Goal: Information Seeking & Learning: Check status

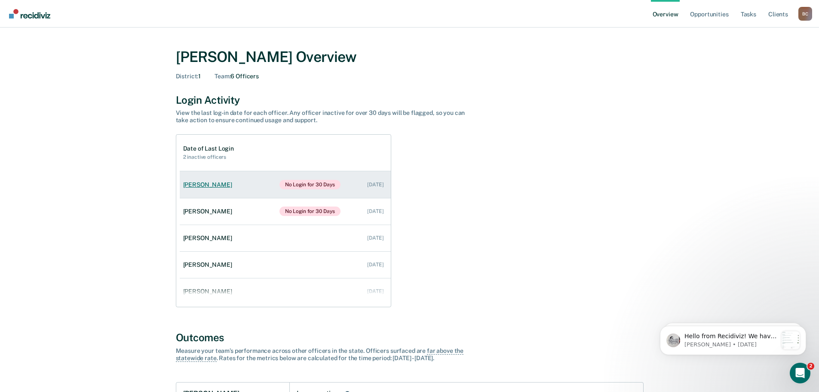
click at [205, 181] on div "[PERSON_NAME]" at bounding box center [209, 184] width 52 height 7
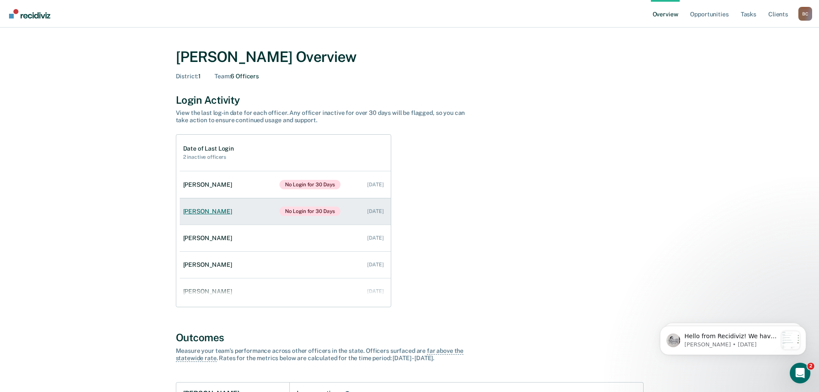
click at [211, 213] on div "[PERSON_NAME]" at bounding box center [209, 211] width 52 height 7
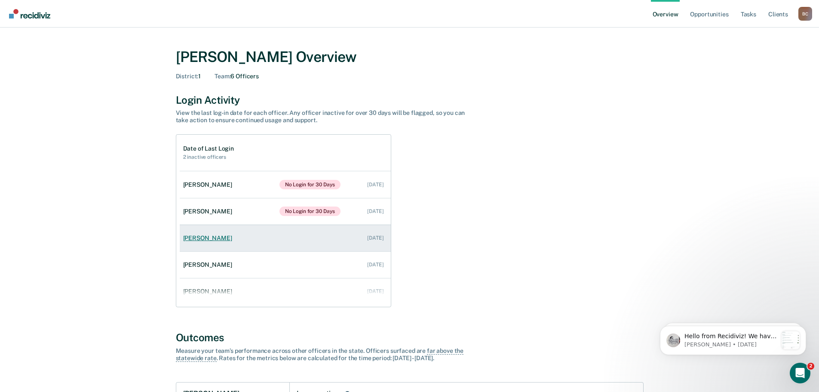
click at [199, 247] on link "[PERSON_NAME] [DATE]" at bounding box center [285, 238] width 211 height 24
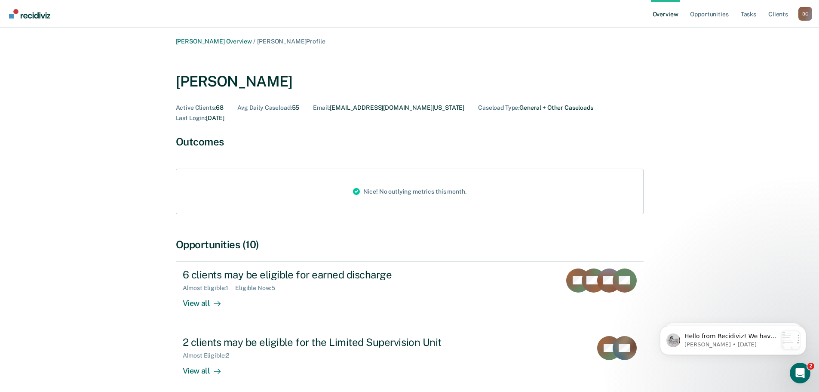
drag, startPoint x: 66, startPoint y: 7, endPoint x: 146, endPoint y: 49, distance: 90.0
click at [147, 50] on div "[PERSON_NAME] Overview / [PERSON_NAME] Profile [PERSON_NAME] Active Clients : 6…" at bounding box center [409, 317] width 798 height 558
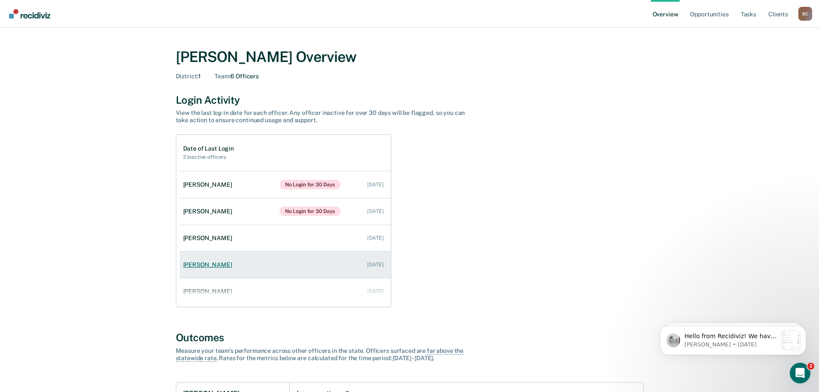
click at [219, 265] on div "[PERSON_NAME]" at bounding box center [209, 264] width 52 height 7
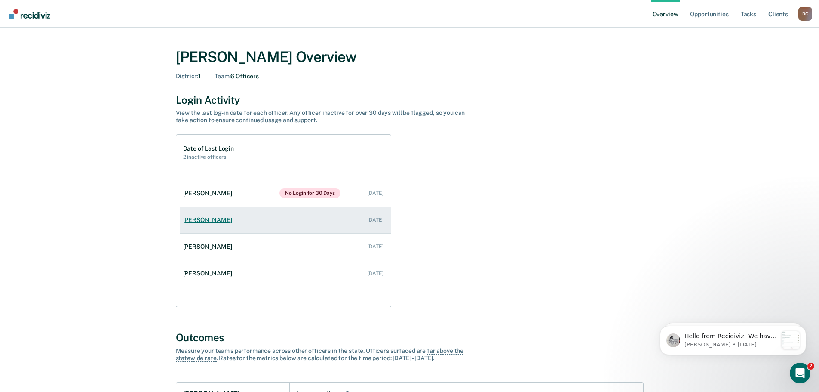
scroll to position [35, 0]
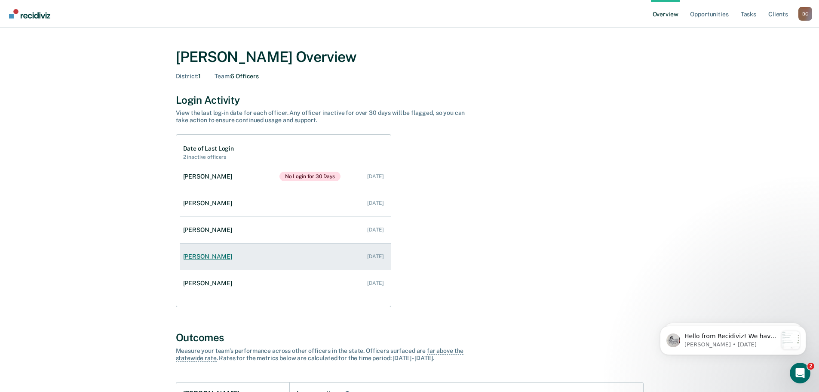
click at [200, 262] on link "[PERSON_NAME] [DATE]" at bounding box center [285, 256] width 211 height 24
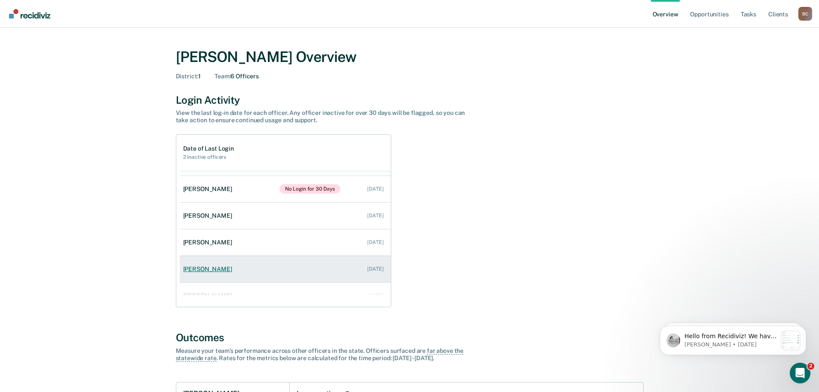
scroll to position [35, 0]
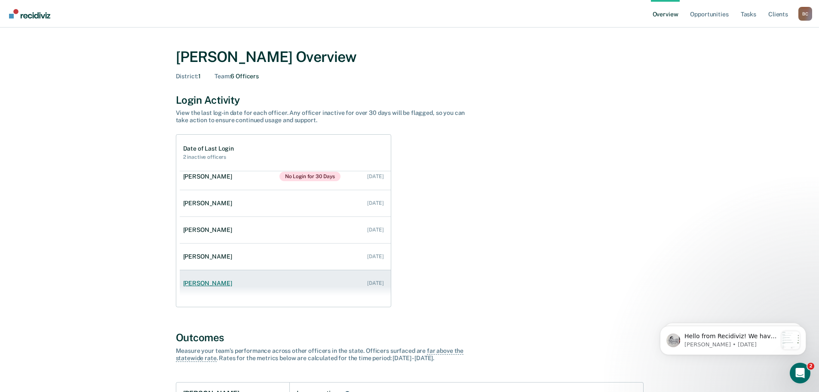
click at [213, 284] on div "[PERSON_NAME]" at bounding box center [209, 282] width 52 height 7
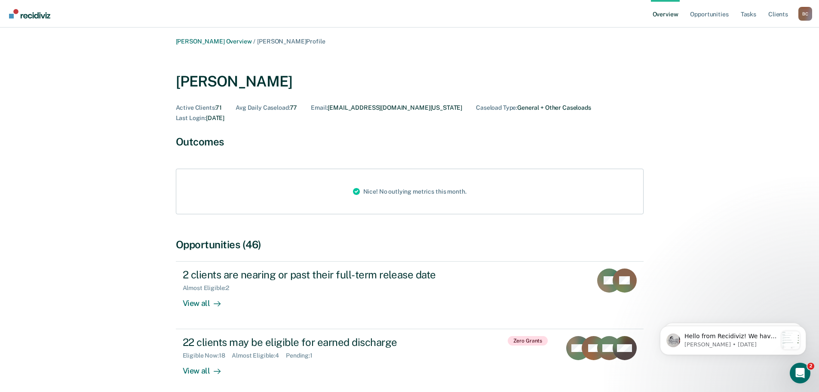
click at [666, 15] on link "Overview" at bounding box center [665, 14] width 29 height 28
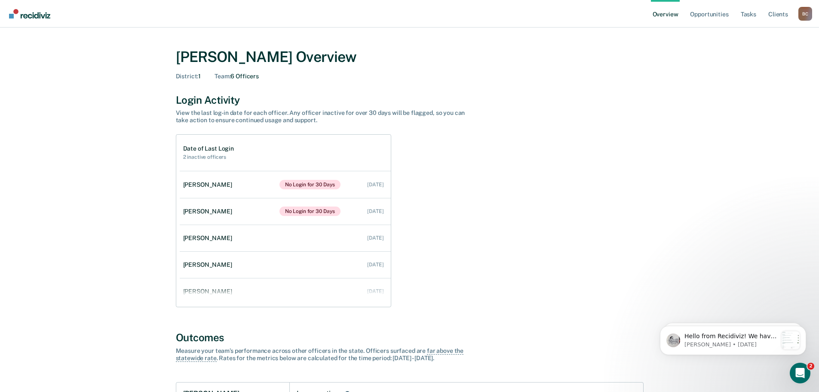
click at [800, 12] on div "B C" at bounding box center [805, 14] width 14 height 14
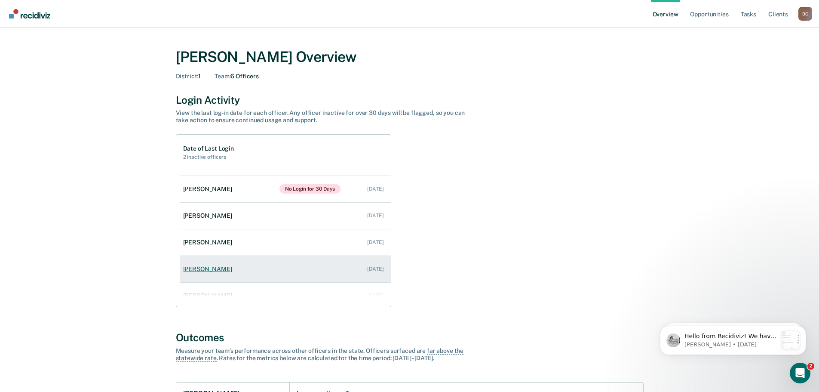
scroll to position [35, 0]
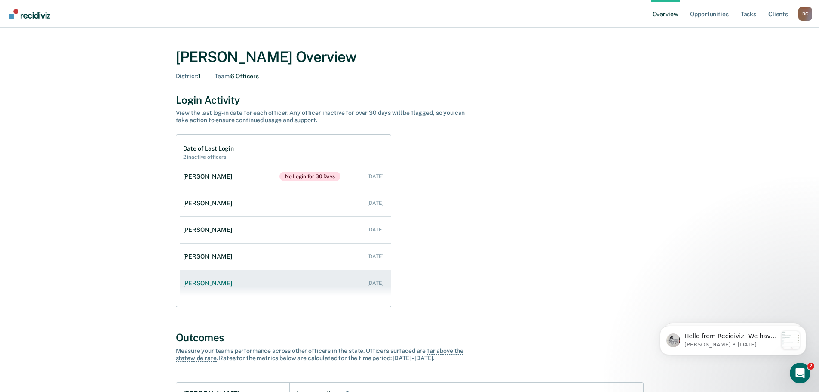
click at [213, 287] on link "[PERSON_NAME] [DATE]" at bounding box center [285, 283] width 211 height 24
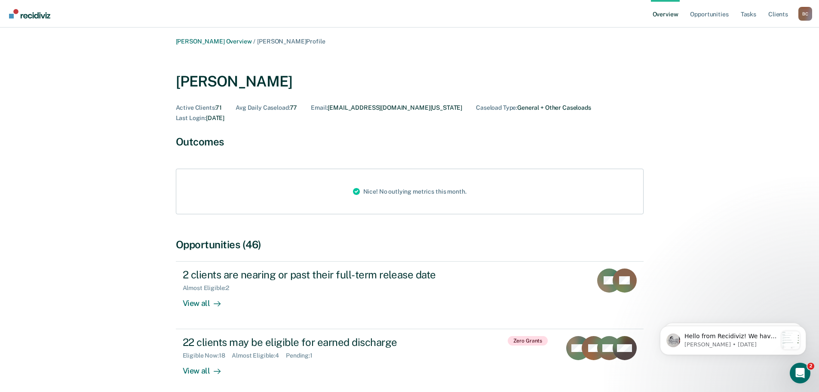
click at [27, 17] on img "Go to Recidiviz Home" at bounding box center [29, 13] width 41 height 9
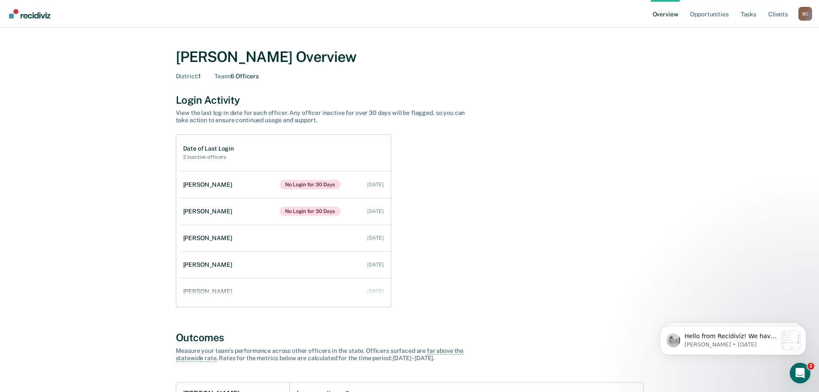
click at [810, 15] on div "B C" at bounding box center [805, 14] width 14 height 14
click at [770, 68] on link "Go to Operations" at bounding box center [770, 66] width 55 height 7
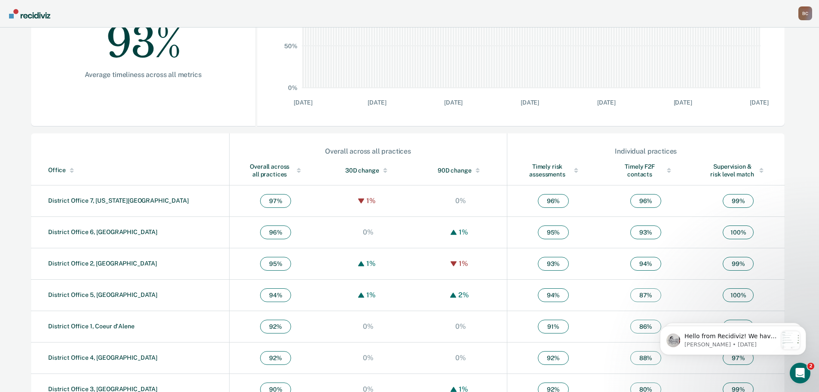
scroll to position [208, 0]
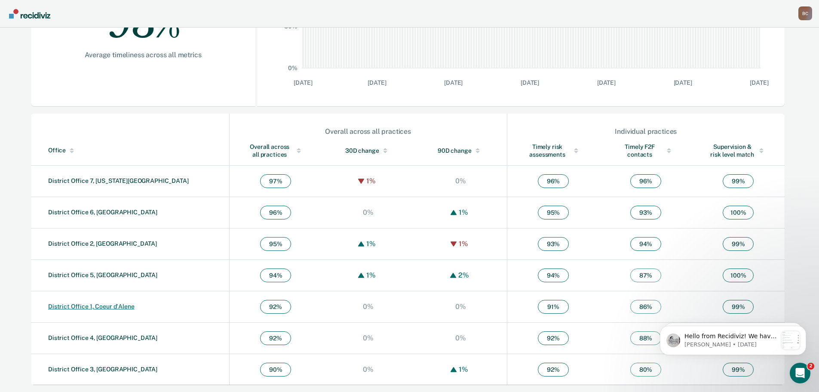
click at [56, 306] on link "District Office 1, Coeur d'Alene" at bounding box center [91, 306] width 86 height 7
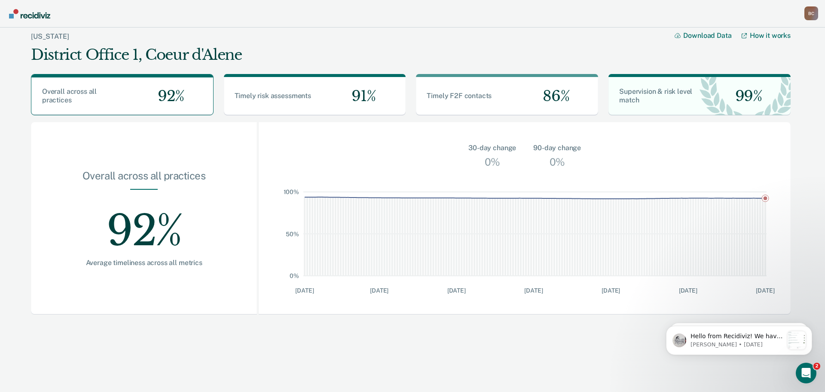
click at [196, 237] on div "92%" at bounding box center [143, 224] width 171 height 69
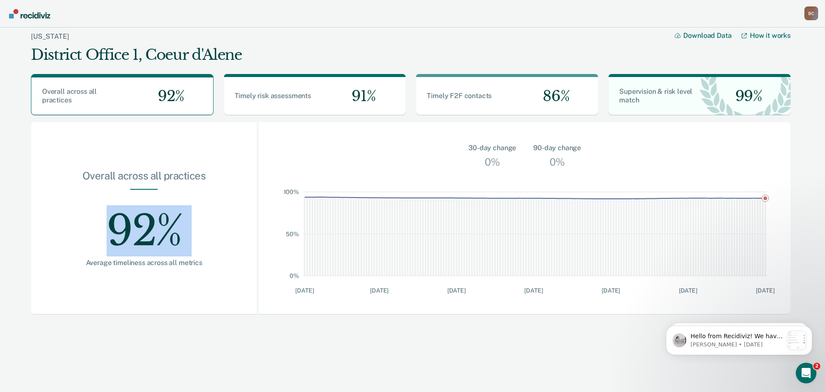
click at [196, 237] on div "92%" at bounding box center [143, 224] width 171 height 69
click at [107, 100] on div "Overall across all practices" at bounding box center [76, 95] width 91 height 17
click at [695, 99] on div "Supervision & risk level match" at bounding box center [654, 95] width 91 height 17
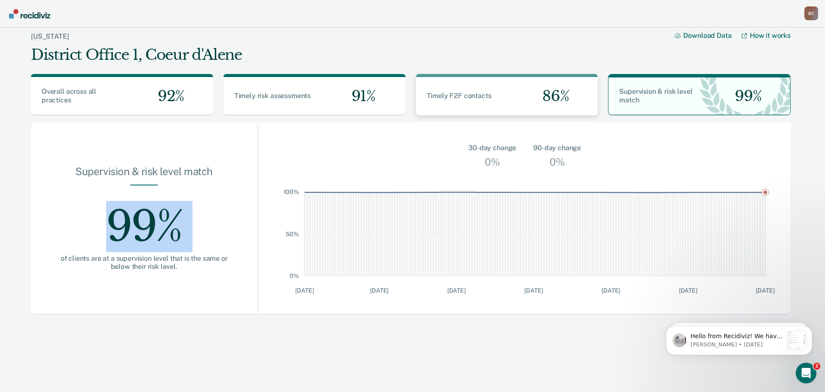
click at [537, 93] on span "86%" at bounding box center [553, 96] width 34 height 18
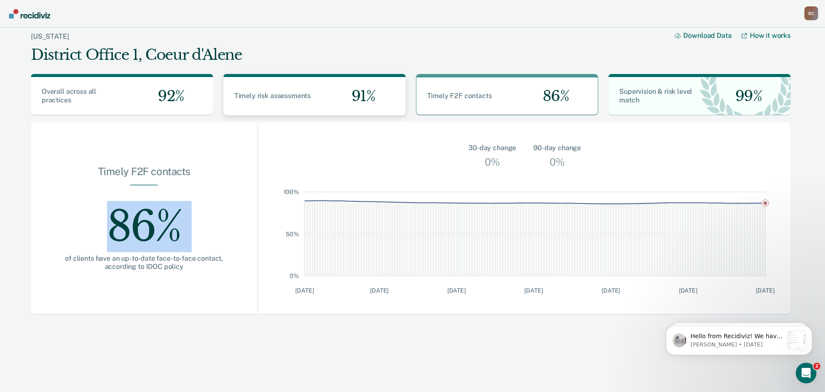
click at [355, 92] on span "91%" at bounding box center [360, 96] width 31 height 18
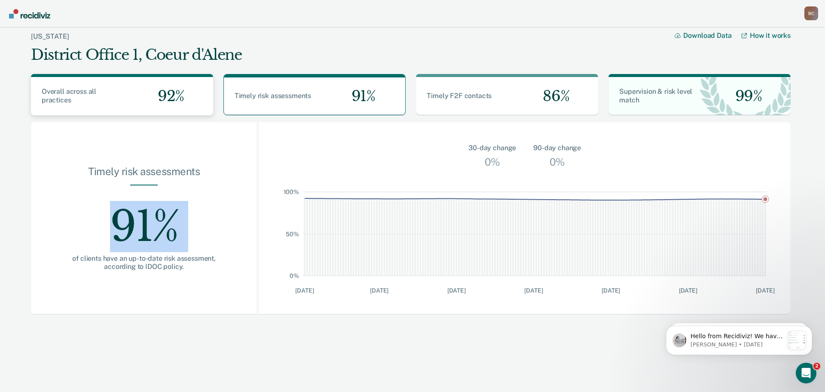
click at [175, 99] on span "92%" at bounding box center [168, 96] width 34 height 18
